Goal: Check status: Check status

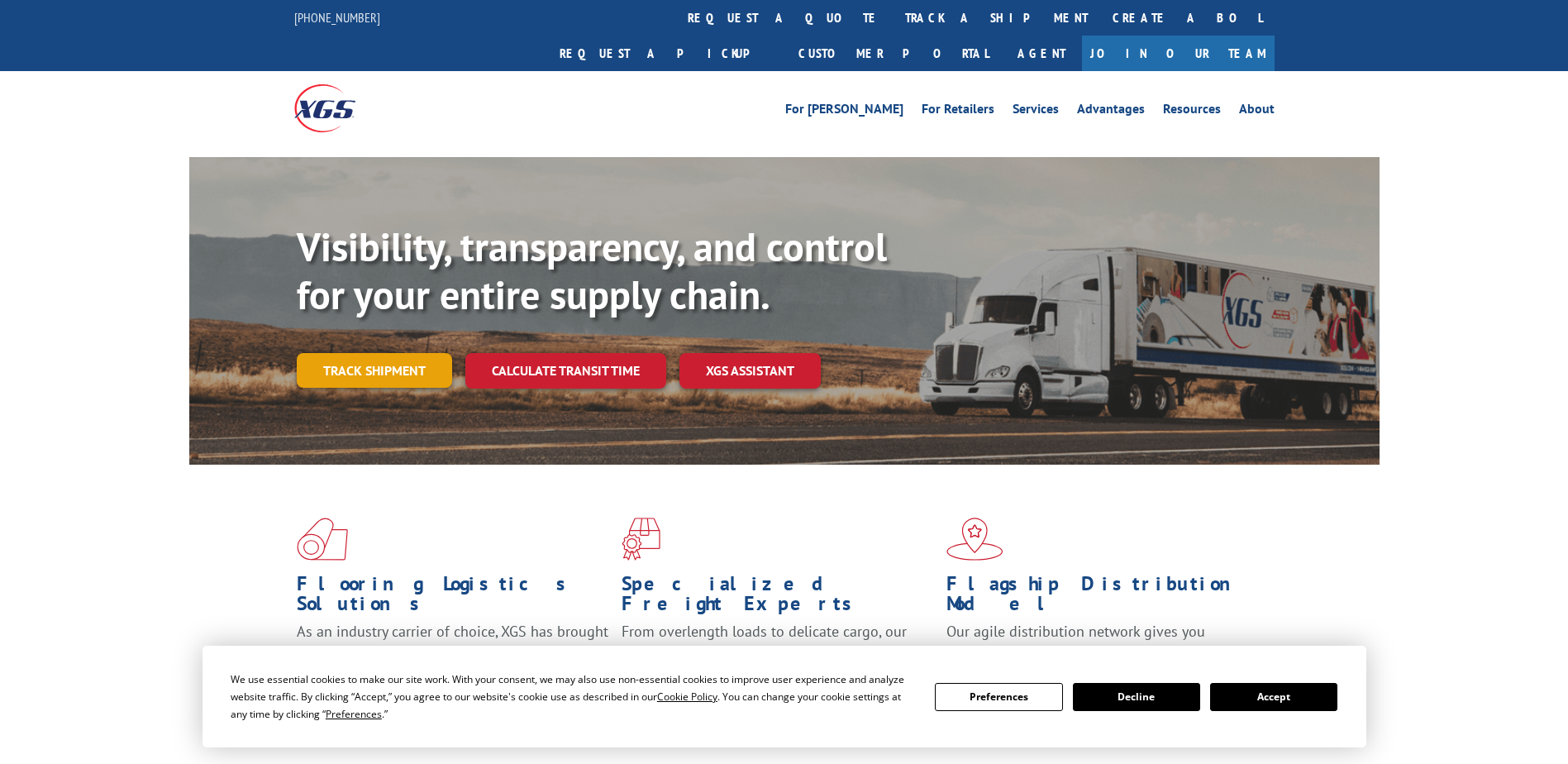
click at [355, 353] on link "Track shipment" at bounding box center [374, 370] width 155 height 35
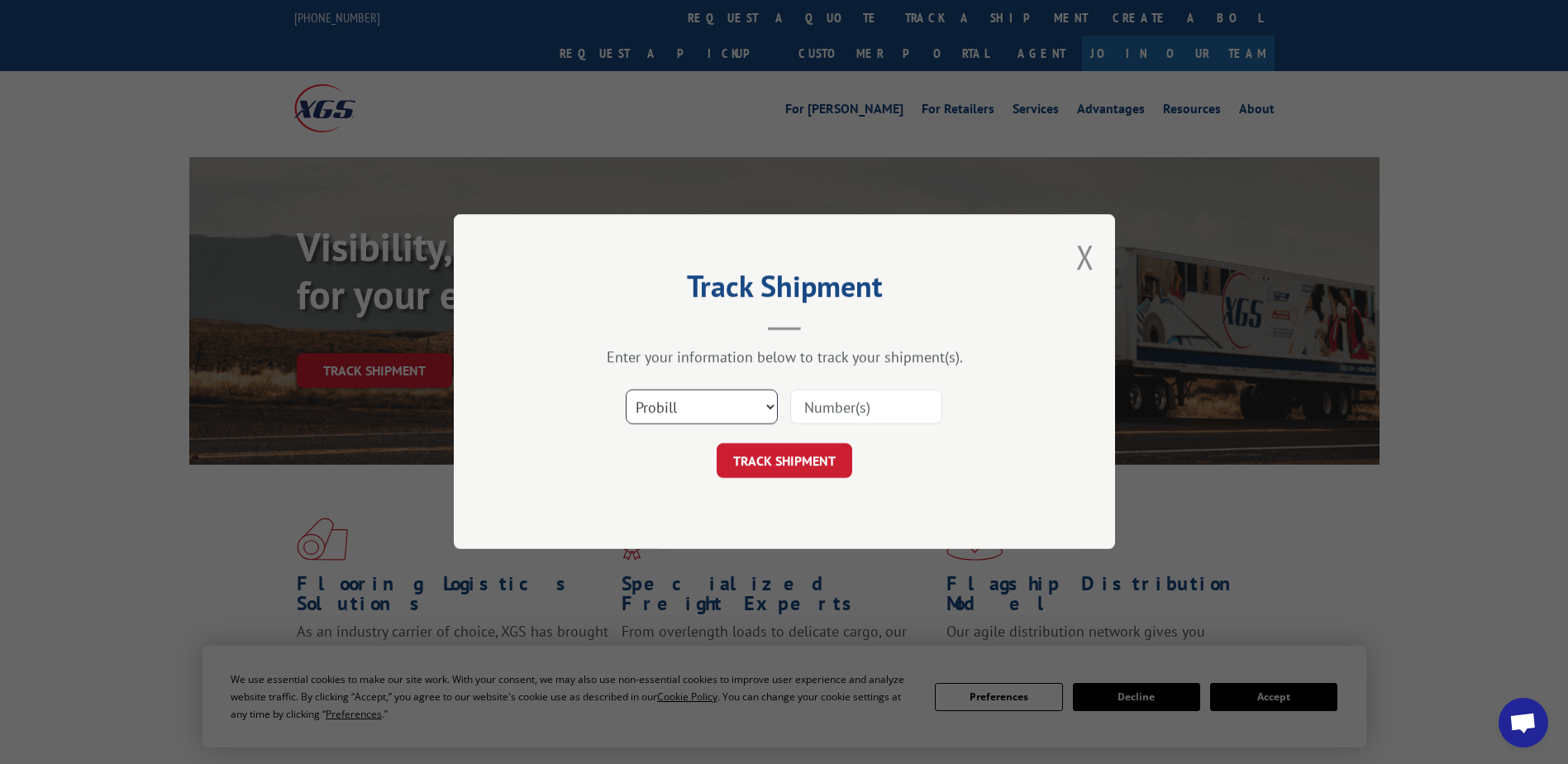
click at [741, 407] on select "Select category... Probill BOL PO" at bounding box center [701, 408] width 152 height 35
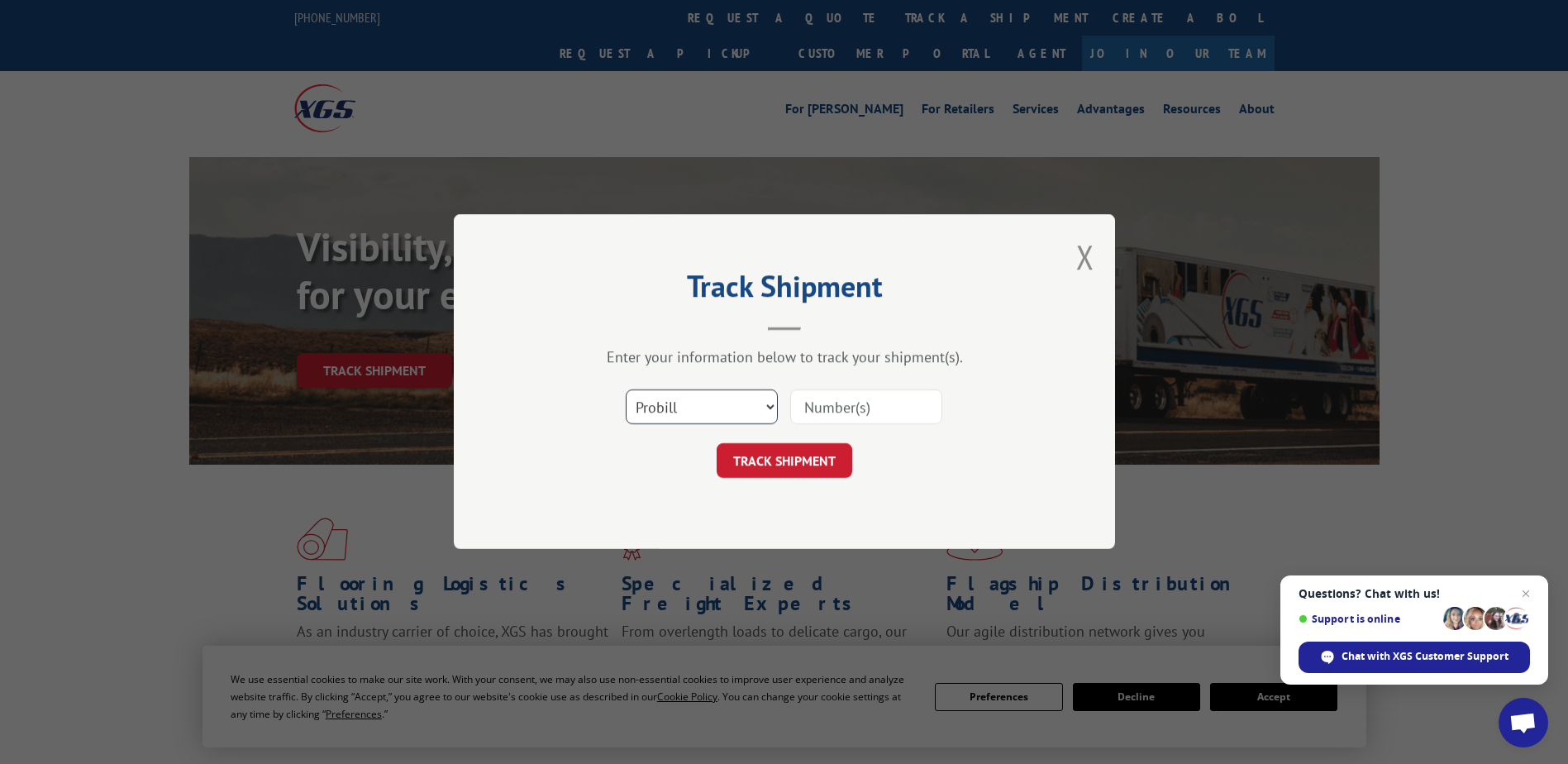
click at [626, 391] on select "Select category... Probill BOL PO" at bounding box center [701, 408] width 152 height 35
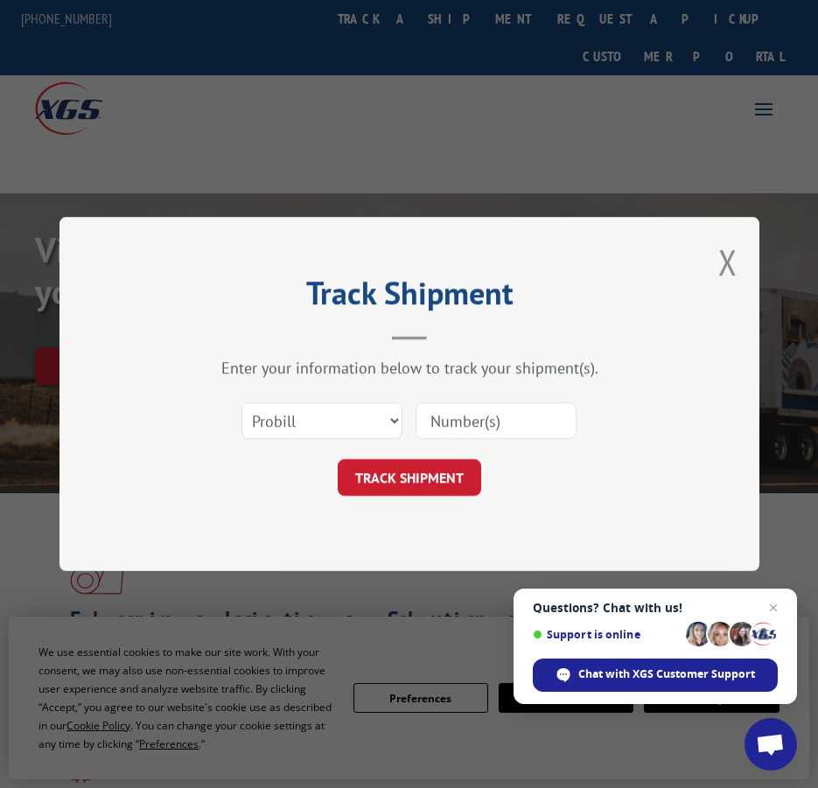
click at [497, 418] on input at bounding box center [495, 420] width 161 height 37
type input "17271655"
click at [441, 469] on button "TRACK SHIPMENT" at bounding box center [409, 477] width 143 height 37
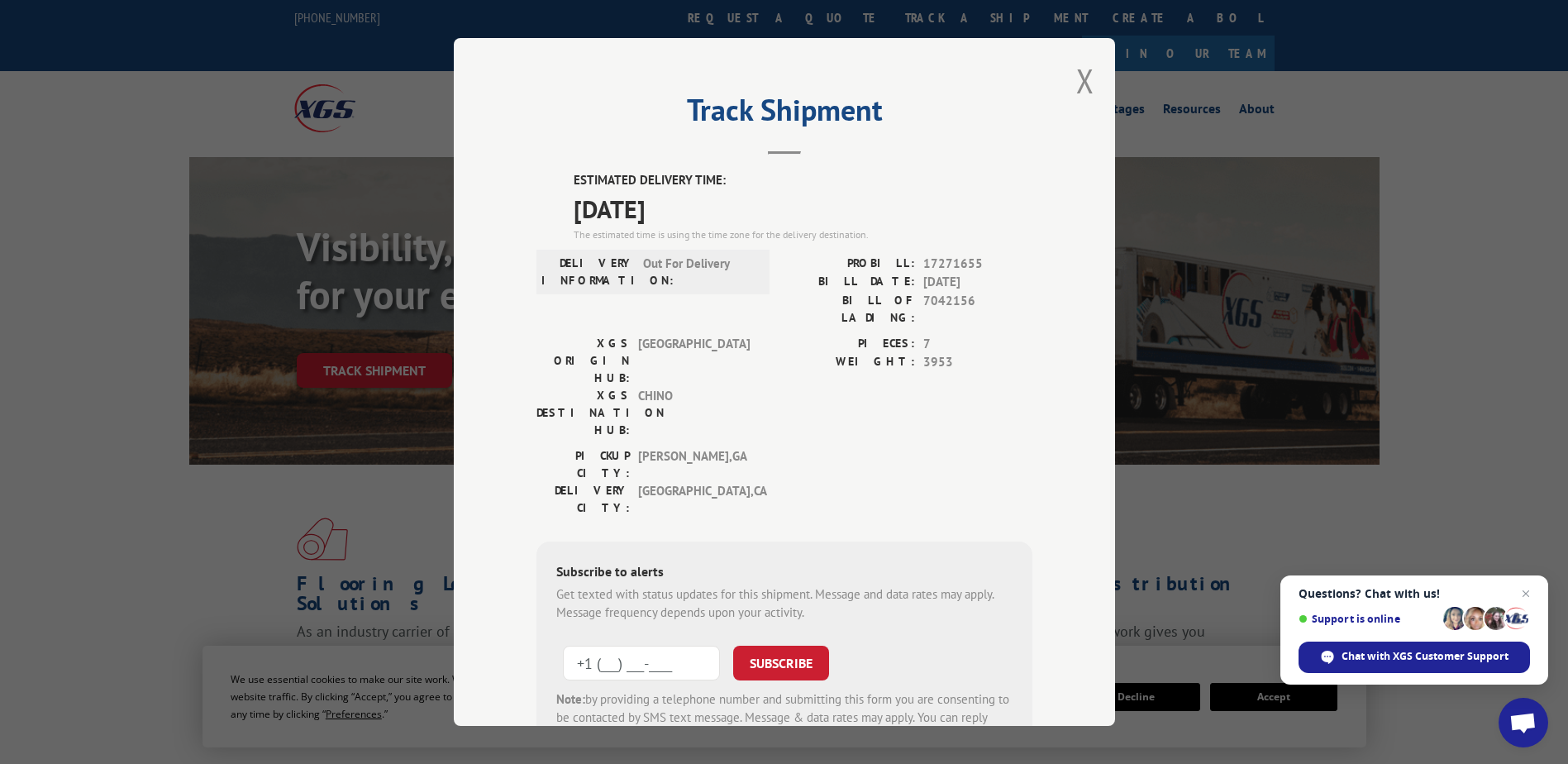
click at [656, 646] on input "+1 (___) ___-____" at bounding box center [642, 663] width 157 height 35
type input "[PHONE_NUMBER]"
click at [803, 646] on button "SUBSCRIBE" at bounding box center [781, 663] width 95 height 35
